Goal: Navigation & Orientation: Find specific page/section

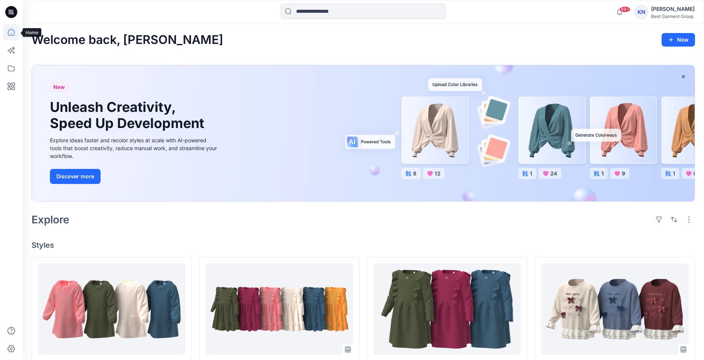
click at [9, 30] on icon at bounding box center [11, 32] width 17 height 17
click at [13, 34] on icon at bounding box center [11, 32] width 17 height 17
click at [13, 68] on icon at bounding box center [11, 68] width 17 height 17
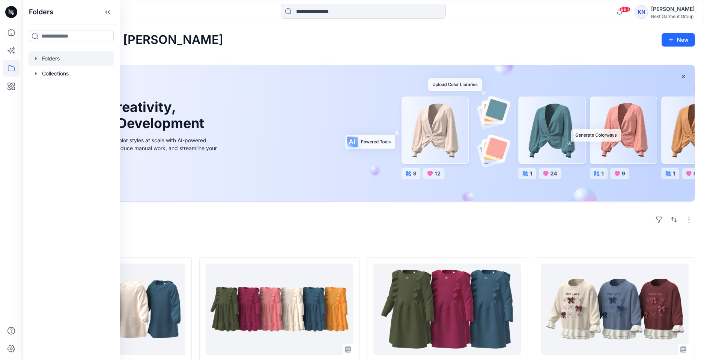
click at [38, 59] on icon "button" at bounding box center [36, 59] width 6 height 6
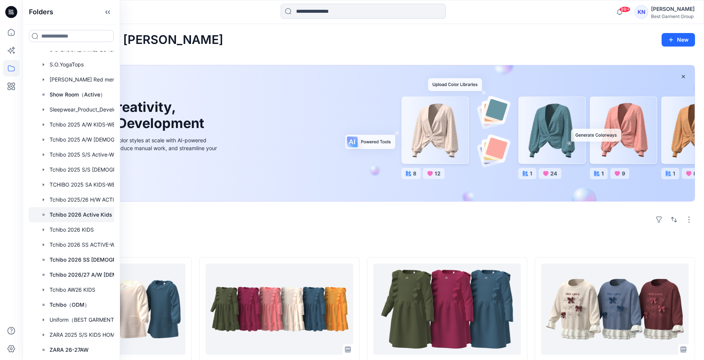
scroll to position [238, 0]
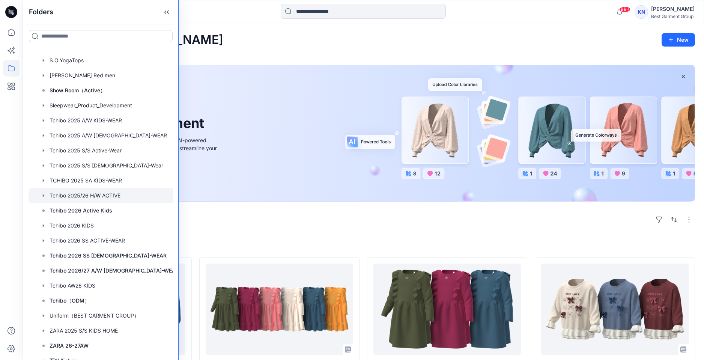
drag, startPoint x: 119, startPoint y: 194, endPoint x: 166, endPoint y: 193, distance: 47.3
click at [179, 194] on div "Folders Folders 2026 Kid （ZARA） 2026 SS Active WEAR 2026 SS [DEMOGRAPHIC_DATA] …" at bounding box center [352, 348] width 704 height 697
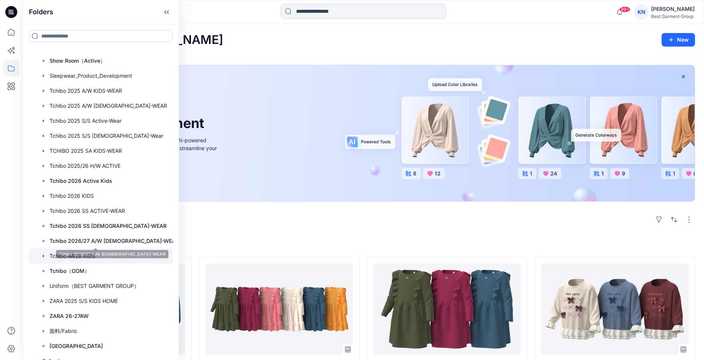
drag, startPoint x: 90, startPoint y: 270, endPoint x: 92, endPoint y: 262, distance: 7.6
click at [90, 270] on div at bounding box center [106, 271] width 155 height 15
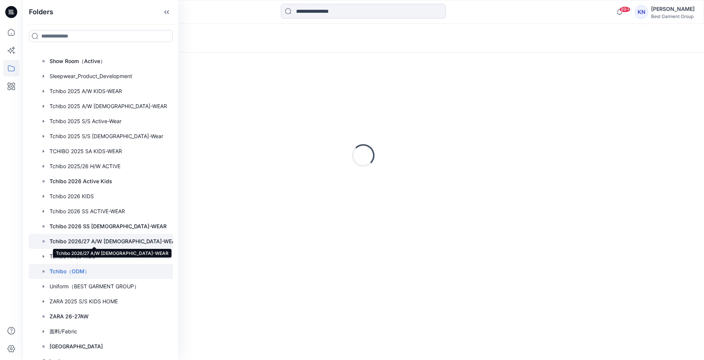
click at [96, 237] on p "Tchibo 2026/27 A/W [DEMOGRAPHIC_DATA]-WEAR" at bounding box center [115, 241] width 130 height 9
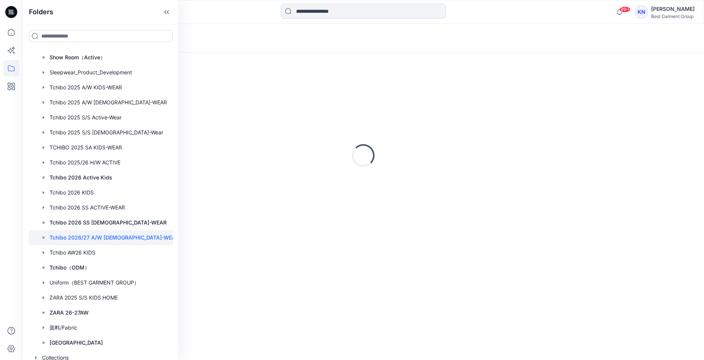
click at [94, 242] on div "Tchibo 2026/27 A/W [DEMOGRAPHIC_DATA]-WEAR" at bounding box center [110, 237] width 148 height 15
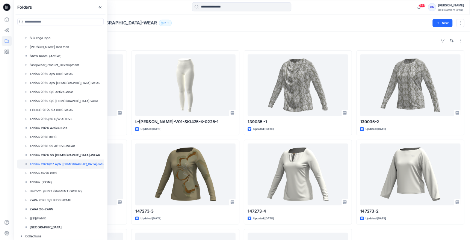
scroll to position [186, 0]
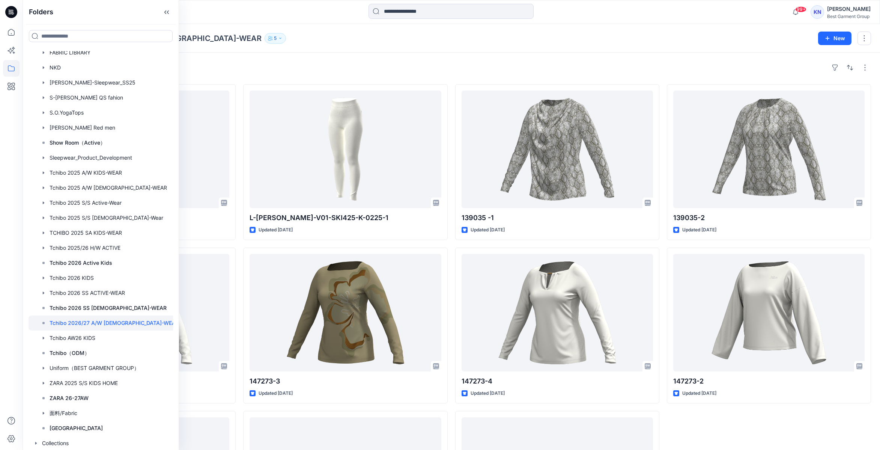
click at [505, 69] on div "Styles" at bounding box center [452, 68] width 840 height 12
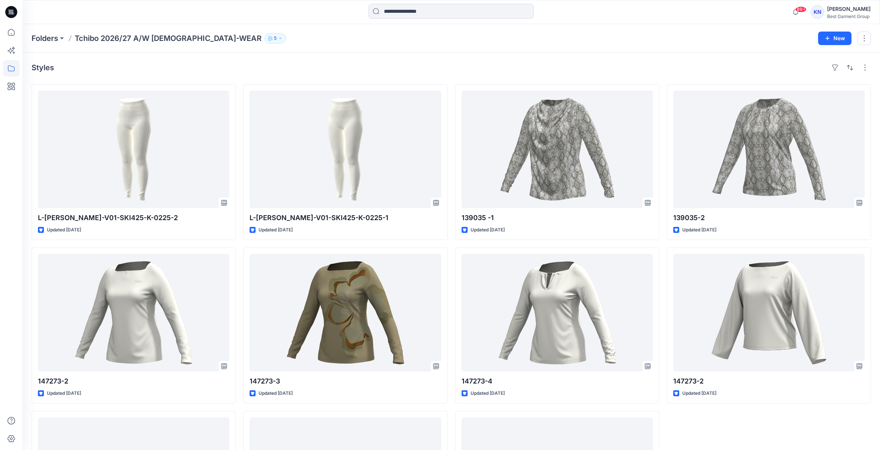
click at [274, 68] on div "Styles" at bounding box center [452, 68] width 840 height 12
click at [10, 69] on icon at bounding box center [11, 68] width 17 height 17
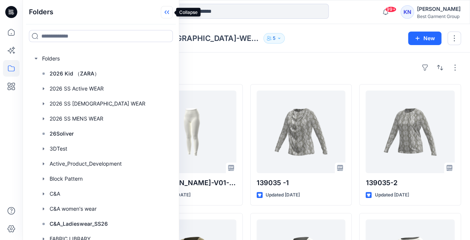
click at [165, 12] on icon at bounding box center [165, 13] width 2 height 4
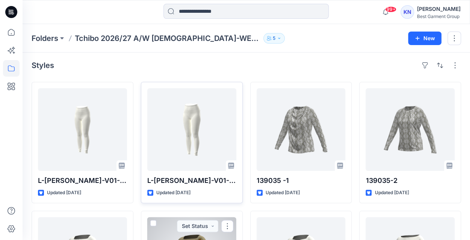
scroll to position [0, 0]
